Goal: Check status

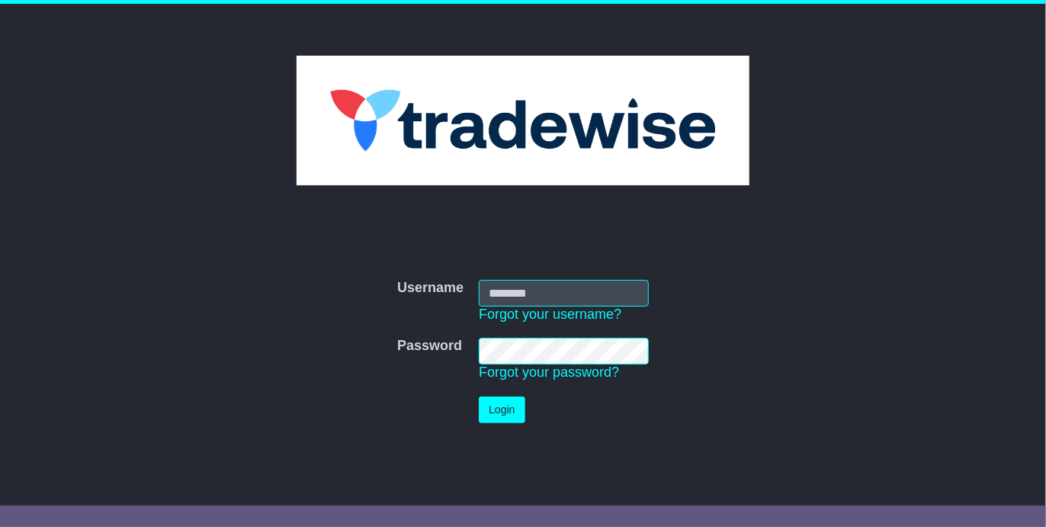
type input "**********"
click at [513, 405] on button "Login" at bounding box center [502, 409] width 46 height 27
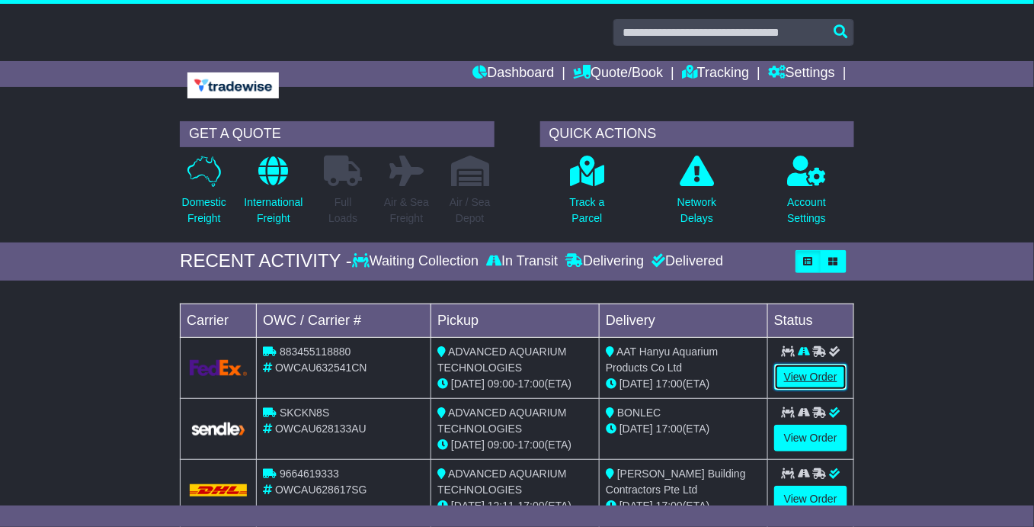
click at [796, 374] on link "View Order" at bounding box center [810, 377] width 73 height 27
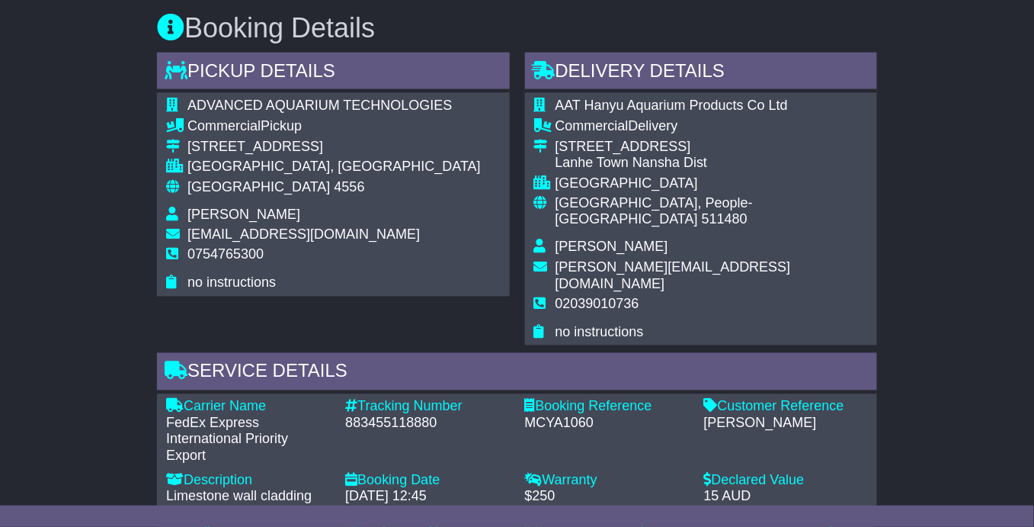
scroll to position [686, 0]
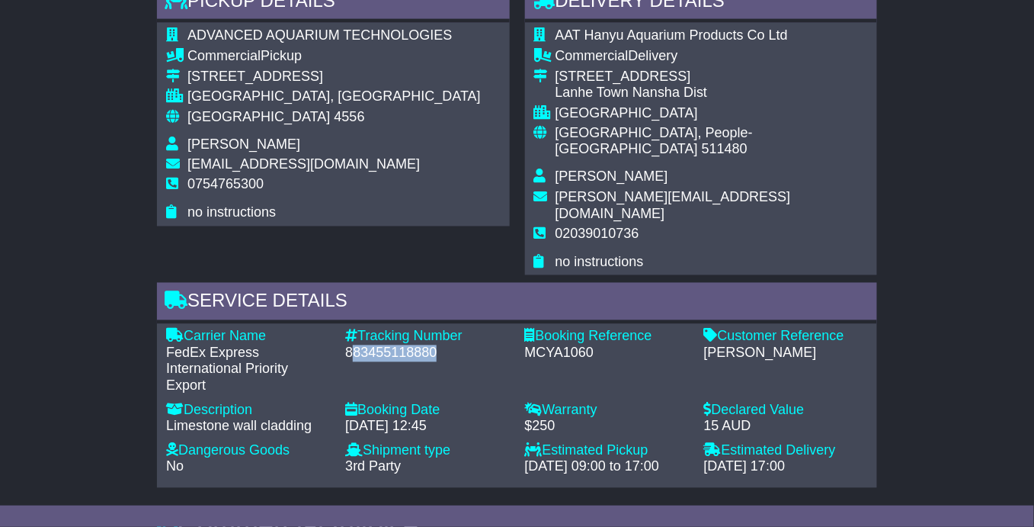
drag, startPoint x: 349, startPoint y: 307, endPoint x: 377, endPoint y: 317, distance: 29.2
click at [448, 345] on div "883455118880" at bounding box center [427, 353] width 164 height 17
click at [377, 329] on div "Tracking Number - 883455118880" at bounding box center [427, 362] width 179 height 66
drag, startPoint x: 346, startPoint y: 307, endPoint x: 427, endPoint y: 310, distance: 80.9
click at [438, 345] on div "883455118880" at bounding box center [427, 353] width 164 height 17
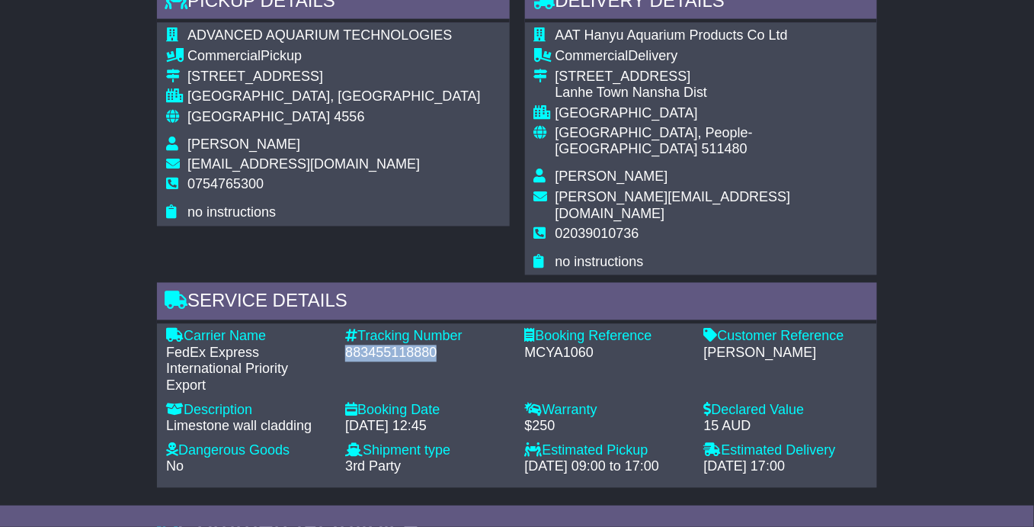
copy div "883455118880"
